Goal: Transaction & Acquisition: Download file/media

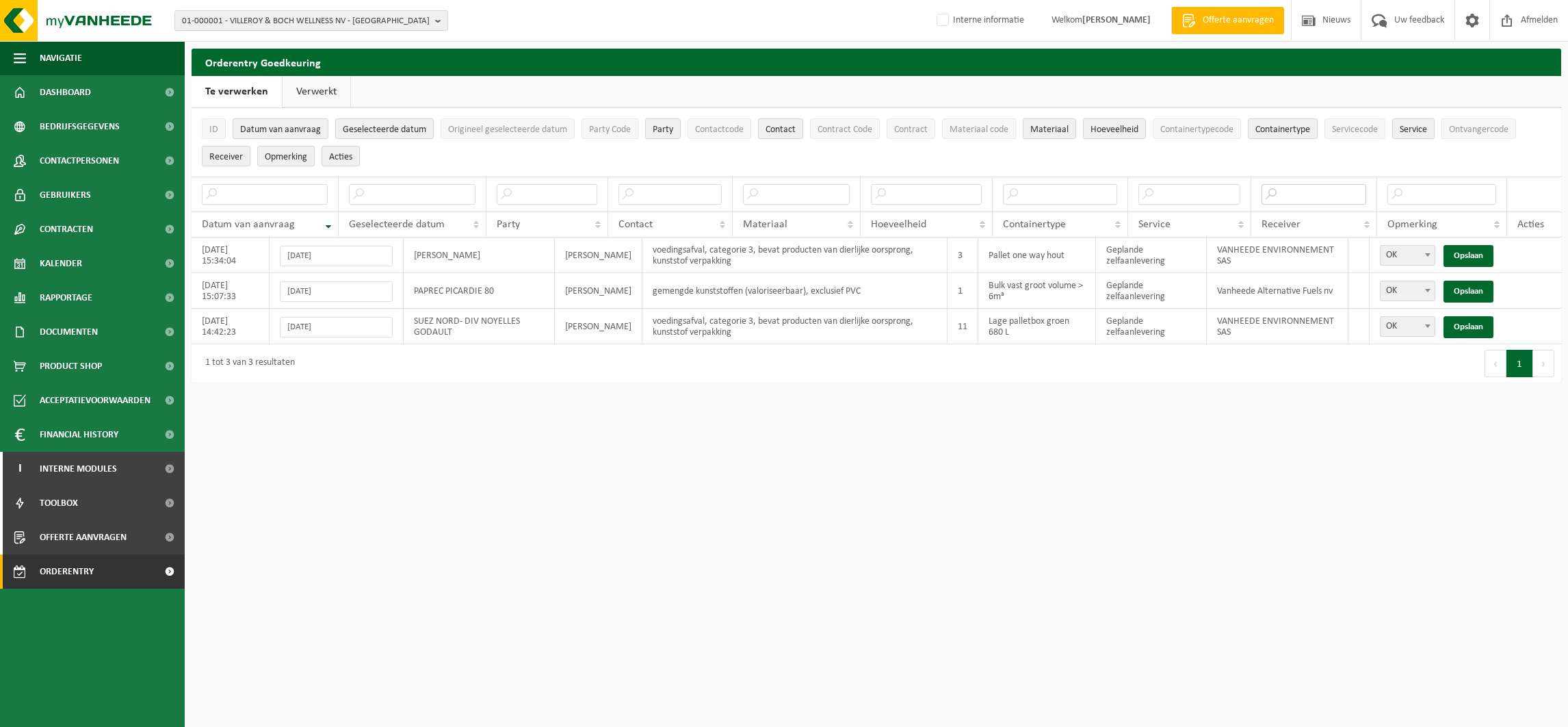
click at [1292, 193] on input "text" at bounding box center [1314, 194] width 105 height 20
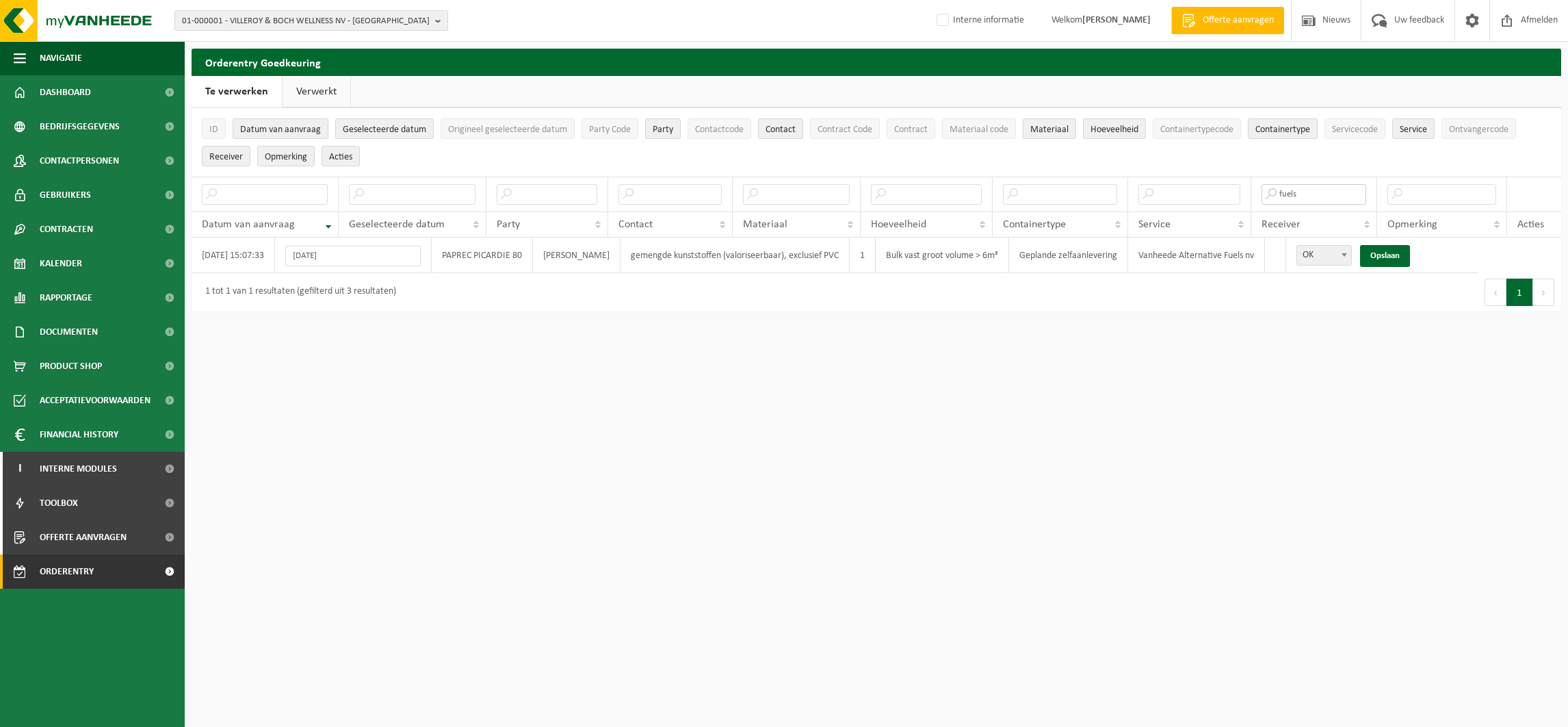
type input "fuels"
click at [715, 123] on button "Contactcode" at bounding box center [719, 128] width 63 height 20
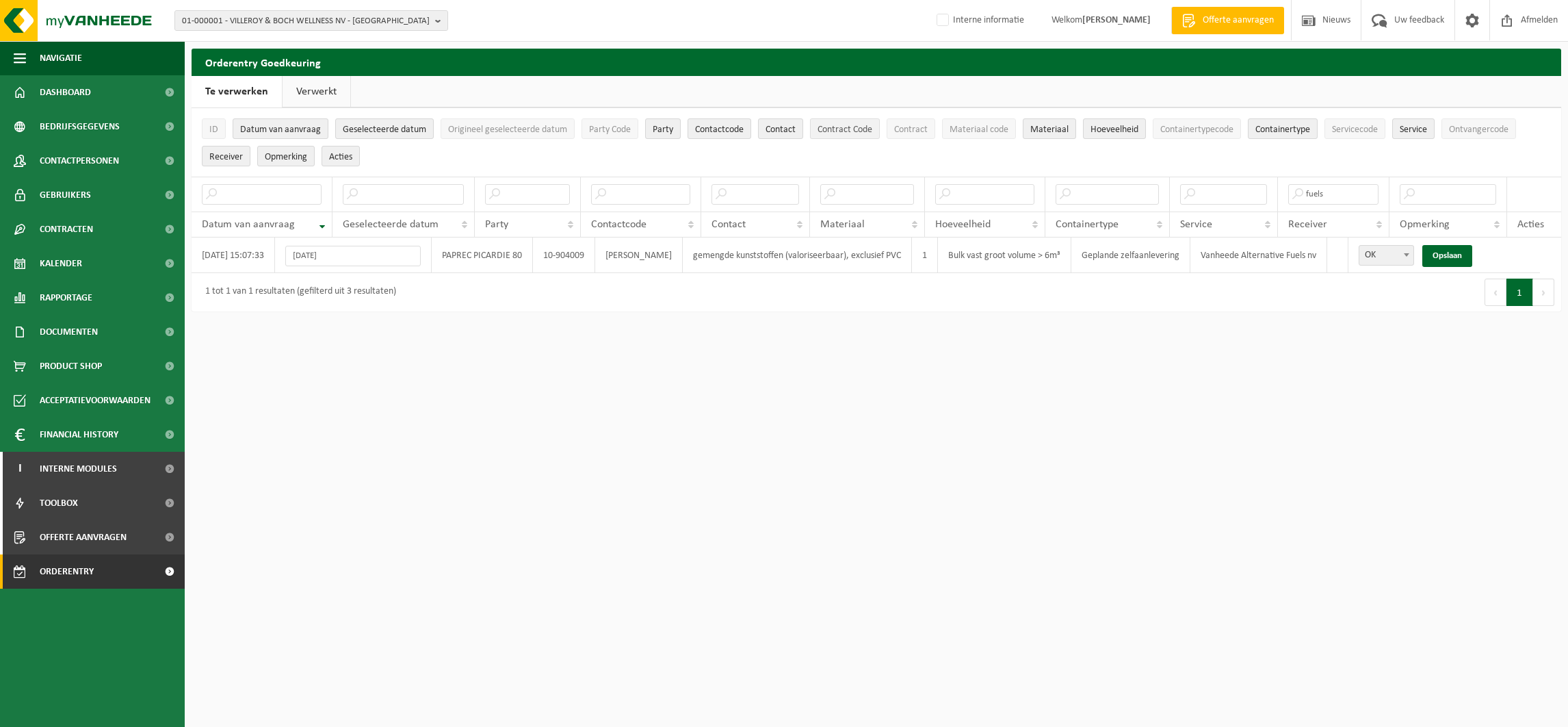
click at [840, 133] on span "Contract Code" at bounding box center [845, 129] width 54 height 11
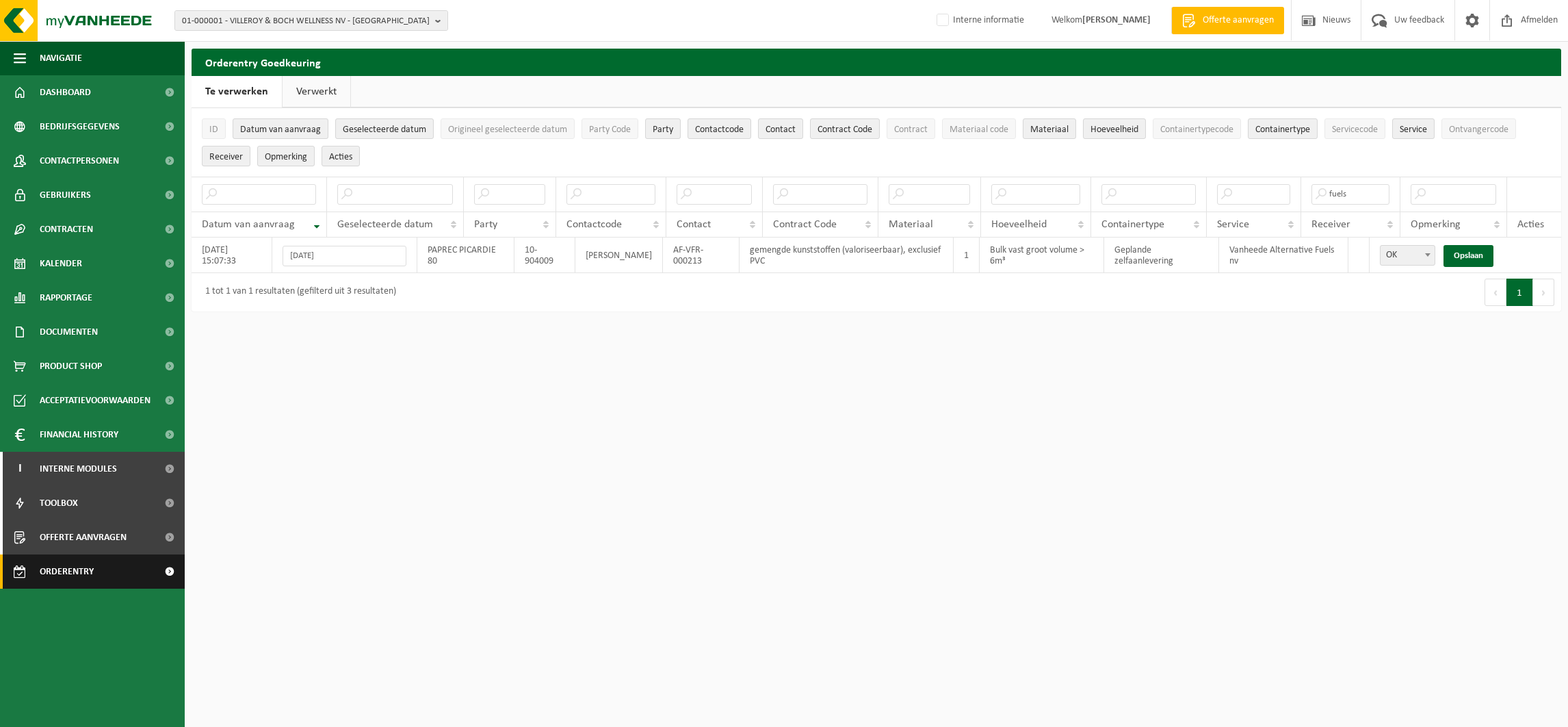
click at [96, 572] on span "Orderentry Goedkeuring" at bounding box center [97, 572] width 115 height 34
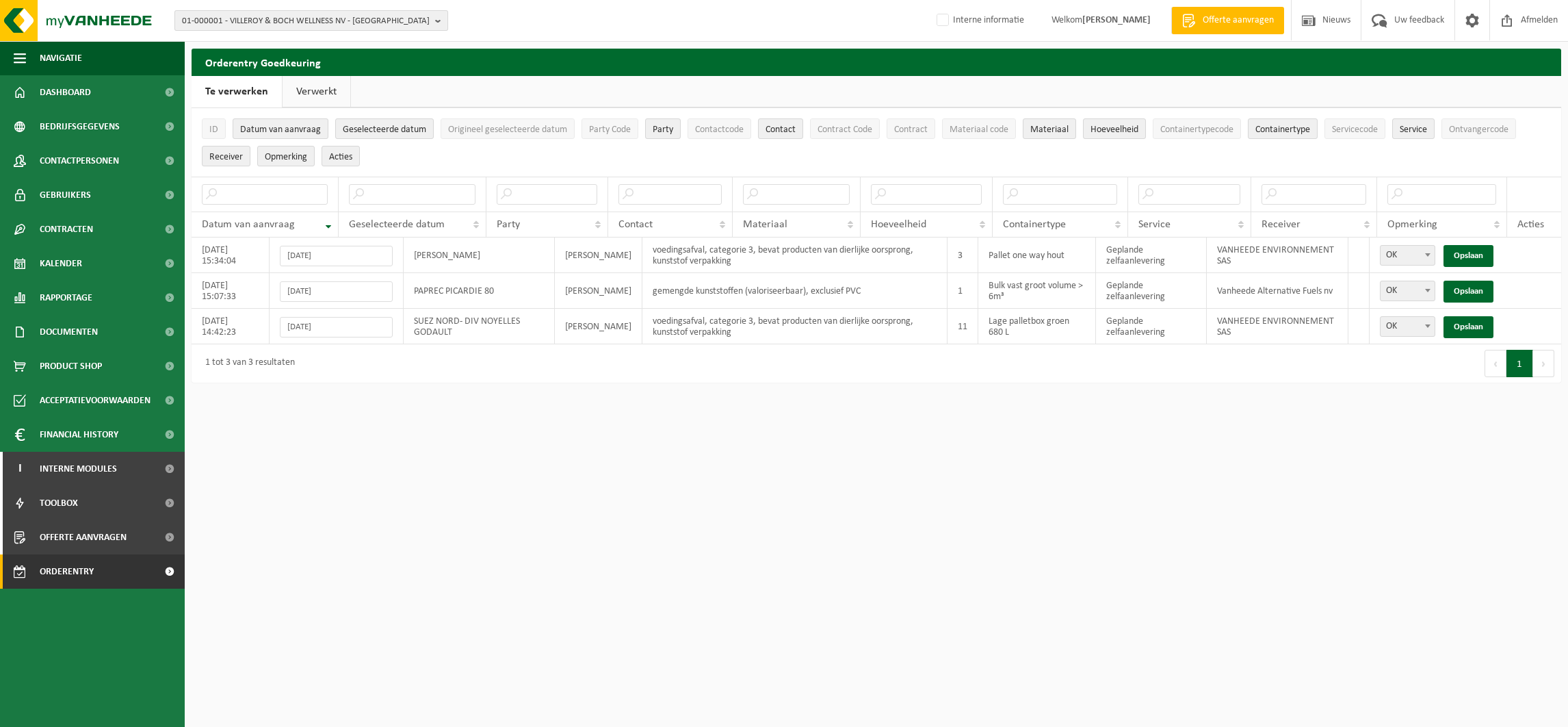
click at [253, 20] on span "01-000001 - VILLEROY & BOCH WELLNESS NV - [GEOGRAPHIC_DATA]" at bounding box center [306, 20] width 248 height 20
click at [244, 37] on input "text" at bounding box center [311, 42] width 267 height 17
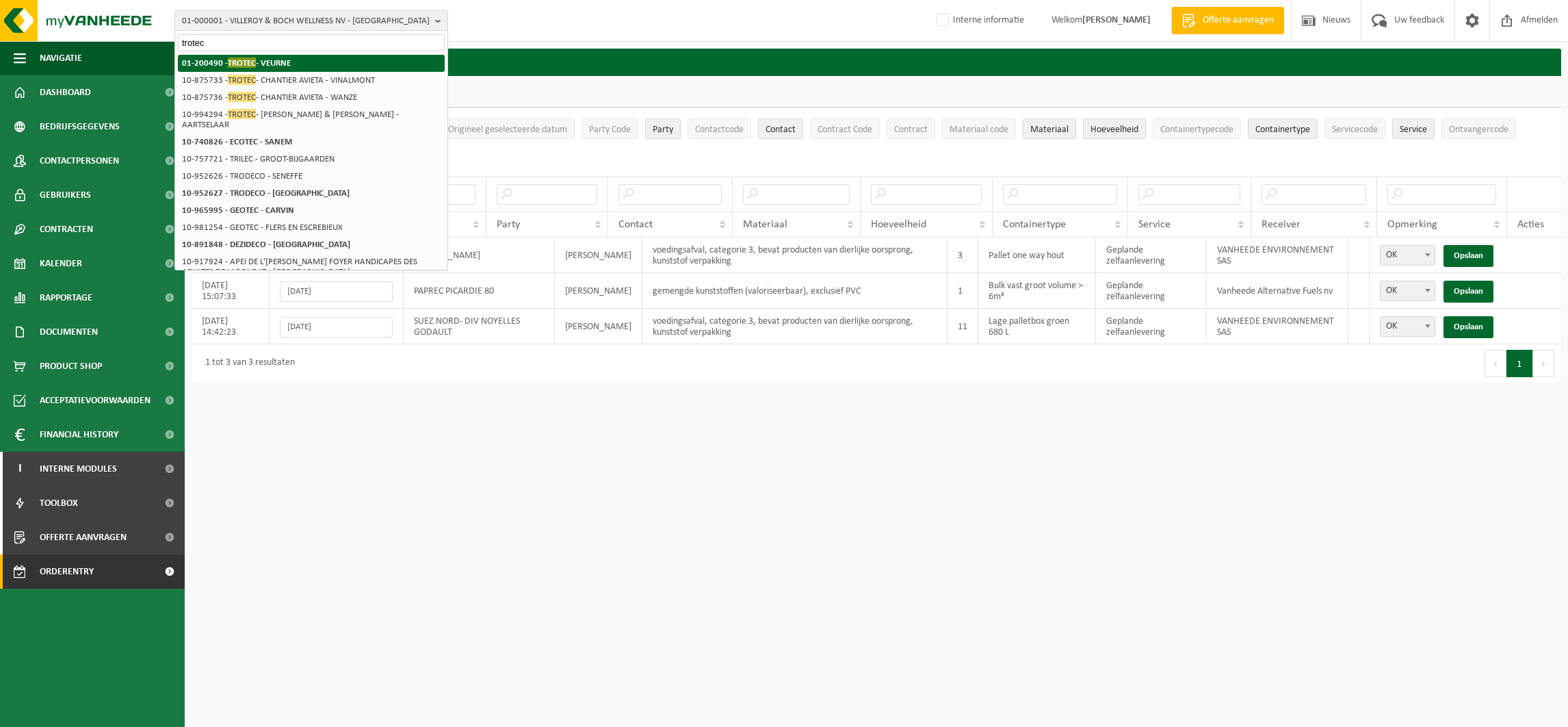
type input "trotec"
click at [241, 58] on strong "01-200490 - TROTEC - [GEOGRAPHIC_DATA]" at bounding box center [237, 63] width 109 height 11
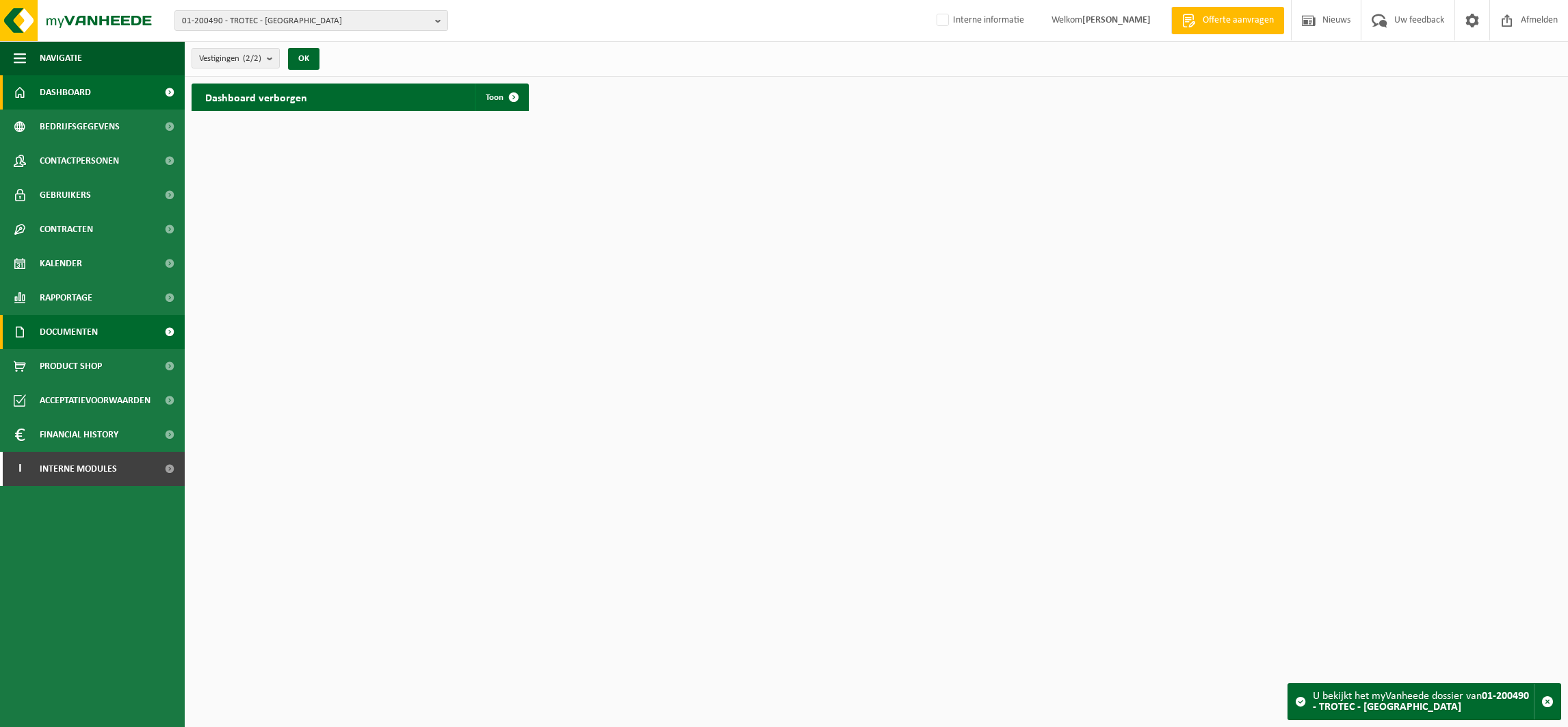
click at [71, 321] on span "Documenten" at bounding box center [69, 332] width 59 height 34
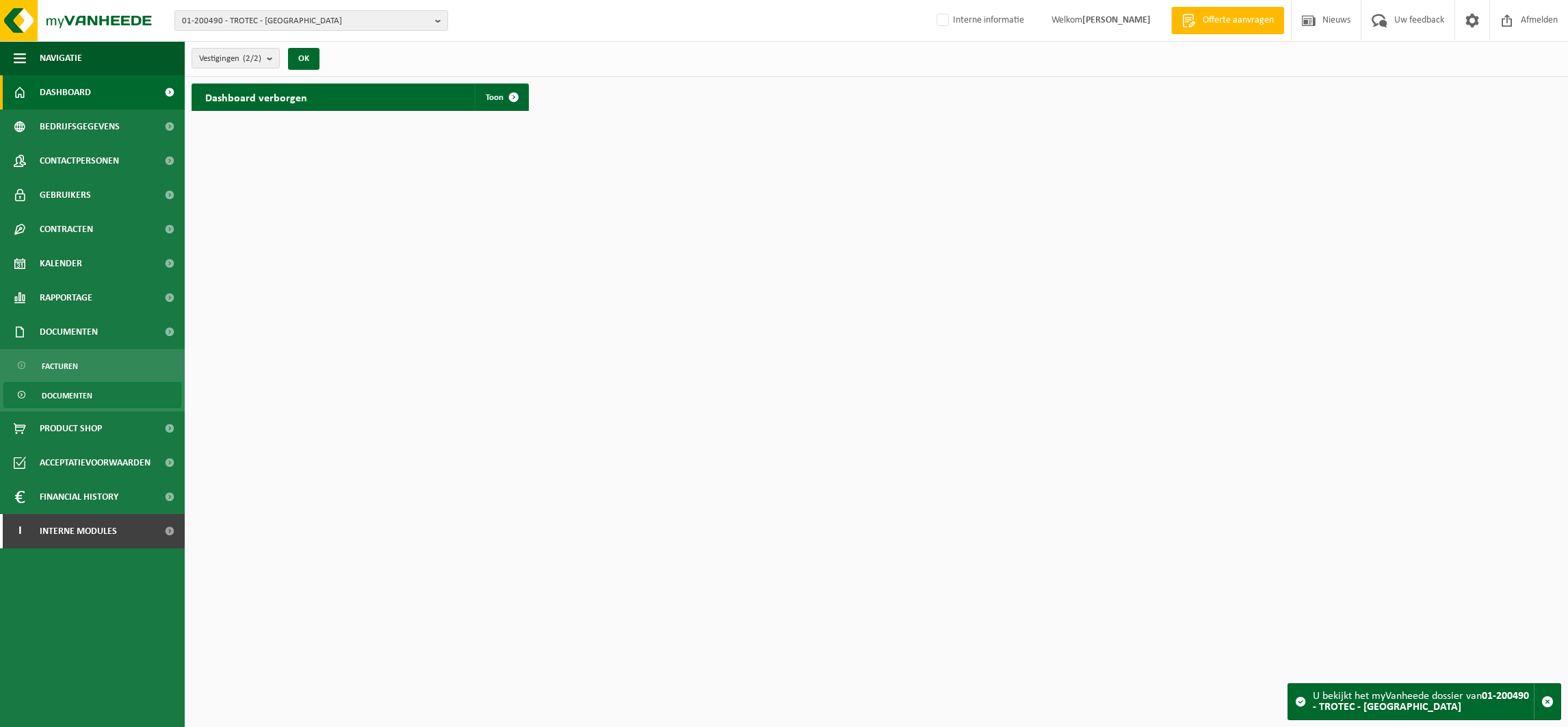
click at [72, 389] on span "Documenten" at bounding box center [67, 396] width 50 height 26
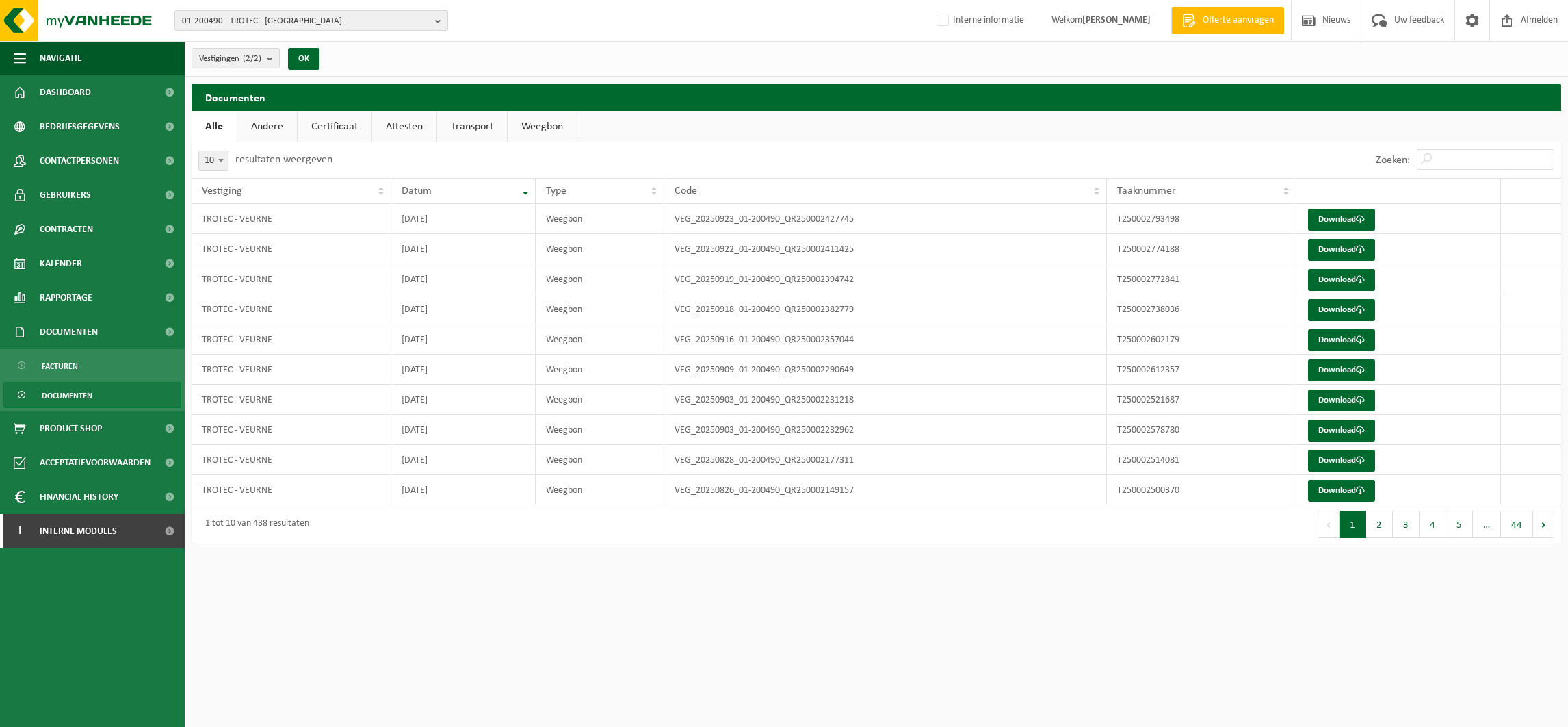
click at [344, 123] on link "Certificaat" at bounding box center [334, 126] width 74 height 32
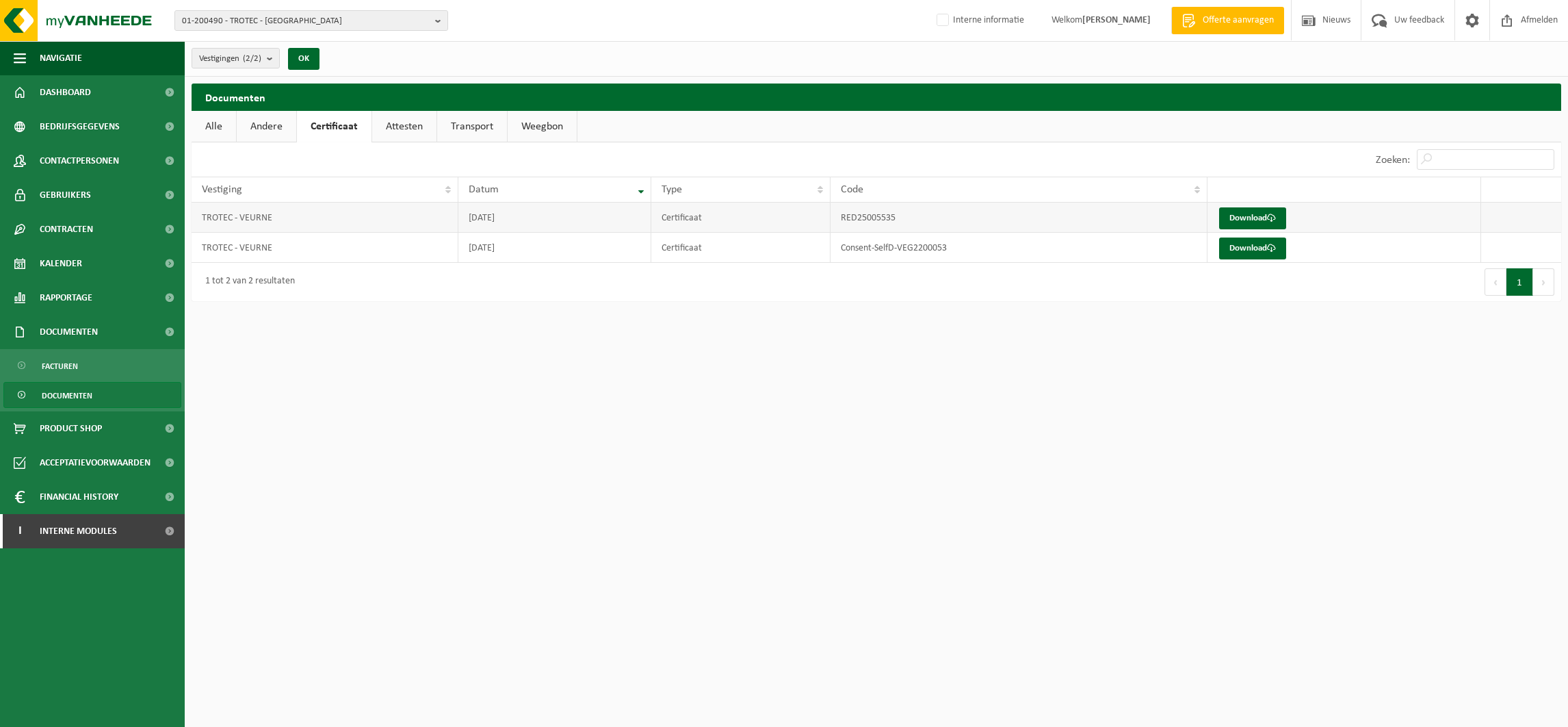
click at [880, 221] on td "RED25005535" at bounding box center [1019, 217] width 377 height 30
click at [1245, 215] on link "Download" at bounding box center [1253, 218] width 67 height 22
